Goal: Navigation & Orientation: Find specific page/section

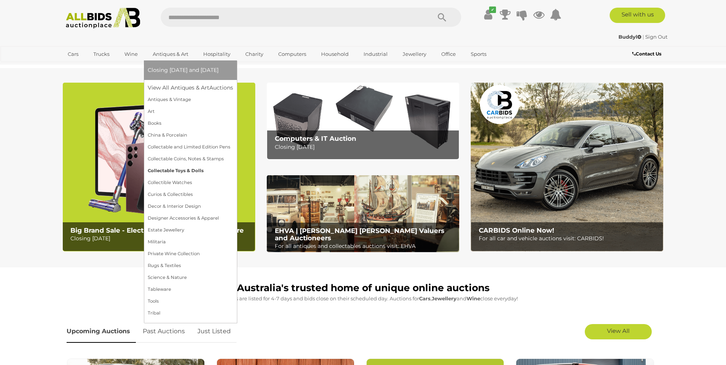
click at [163, 169] on link "Collectable Toys & Dolls" at bounding box center [190, 171] width 85 height 12
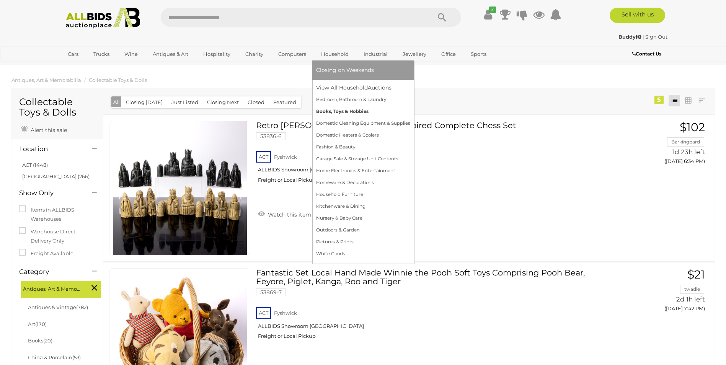
click at [324, 111] on link "Books, Toys & Hobbies" at bounding box center [363, 112] width 94 height 12
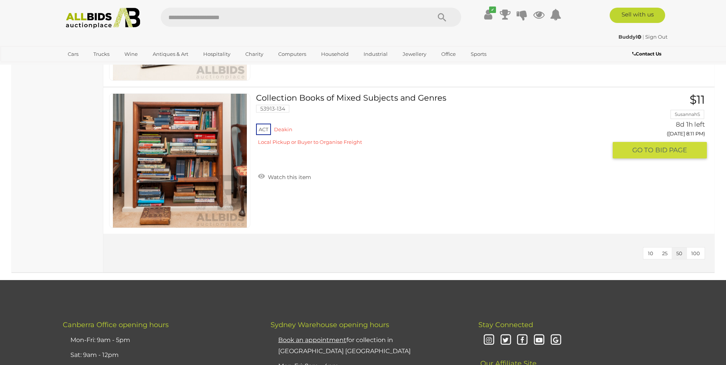
scroll to position [6803, 0]
